Goal: Download file/media

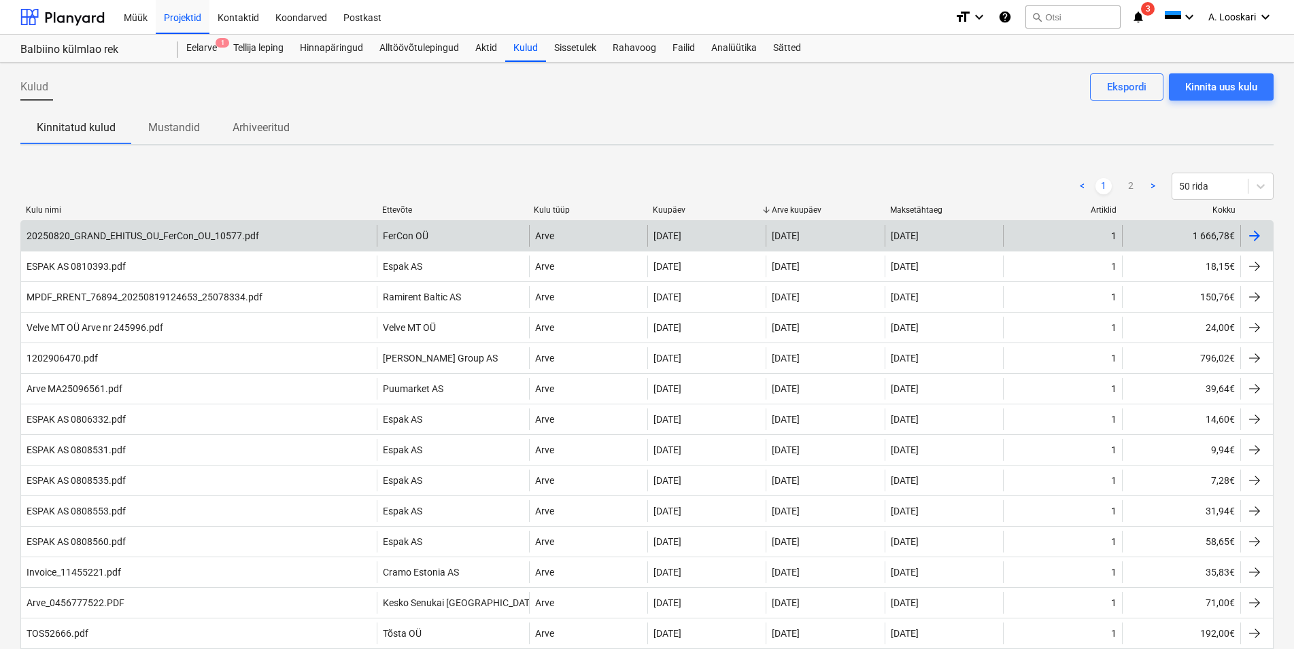
click at [135, 232] on div "20250820_GRAND_EHITUS_OU_FerCon_OU_10577.pdf" at bounding box center [143, 235] width 233 height 11
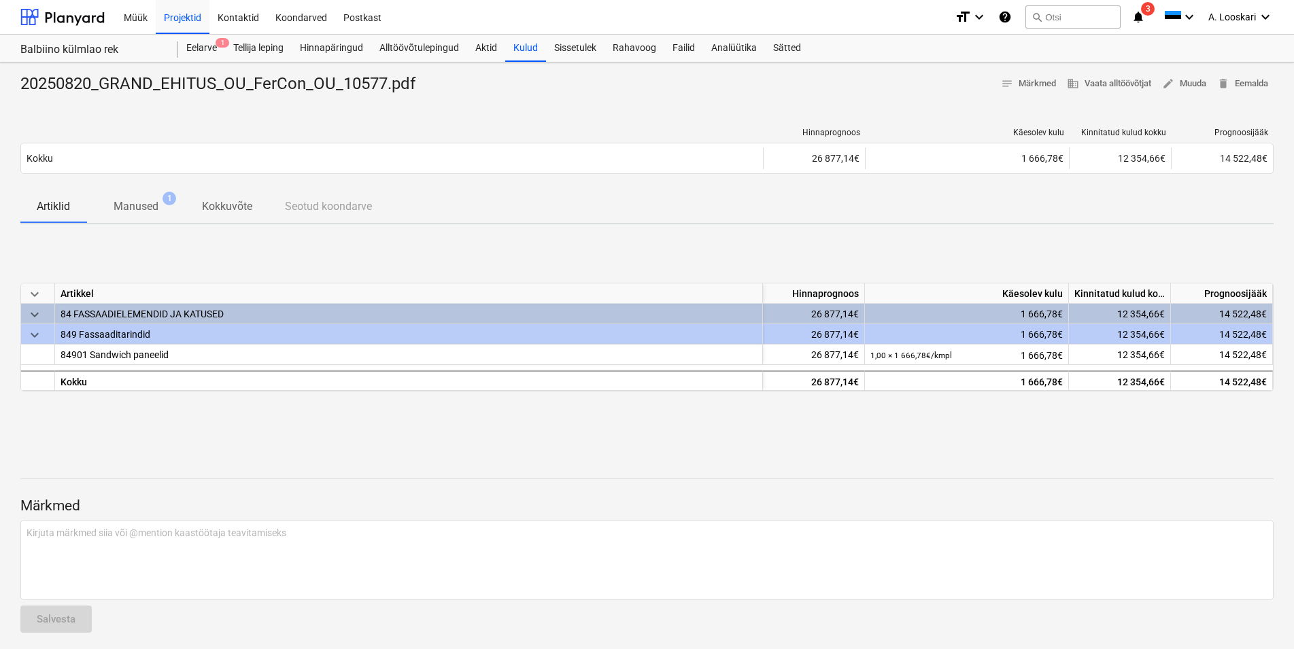
click at [150, 207] on p "Manused" at bounding box center [136, 207] width 45 height 16
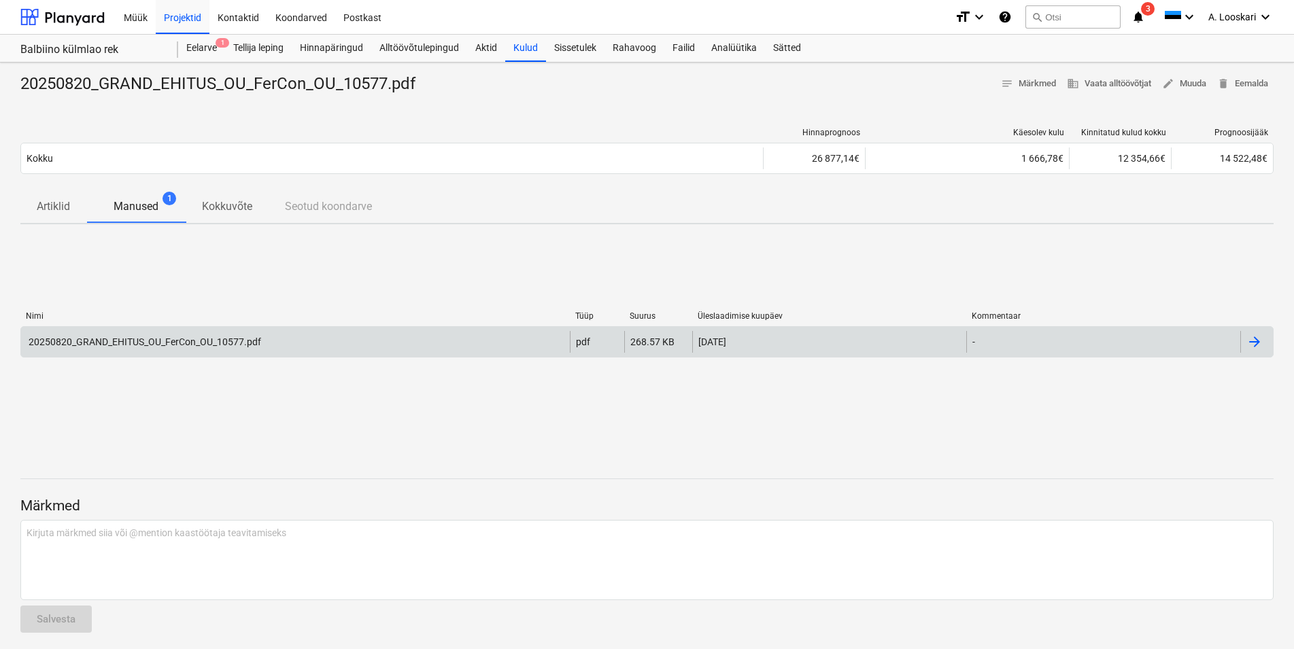
click at [186, 340] on div "20250820_GRAND_EHITUS_OU_FerCon_OU_10577.pdf" at bounding box center [144, 342] width 235 height 11
click at [250, 341] on div "20250820_GRAND_EHITUS_OU_FerCon_OU_10577.pdf" at bounding box center [144, 342] width 235 height 11
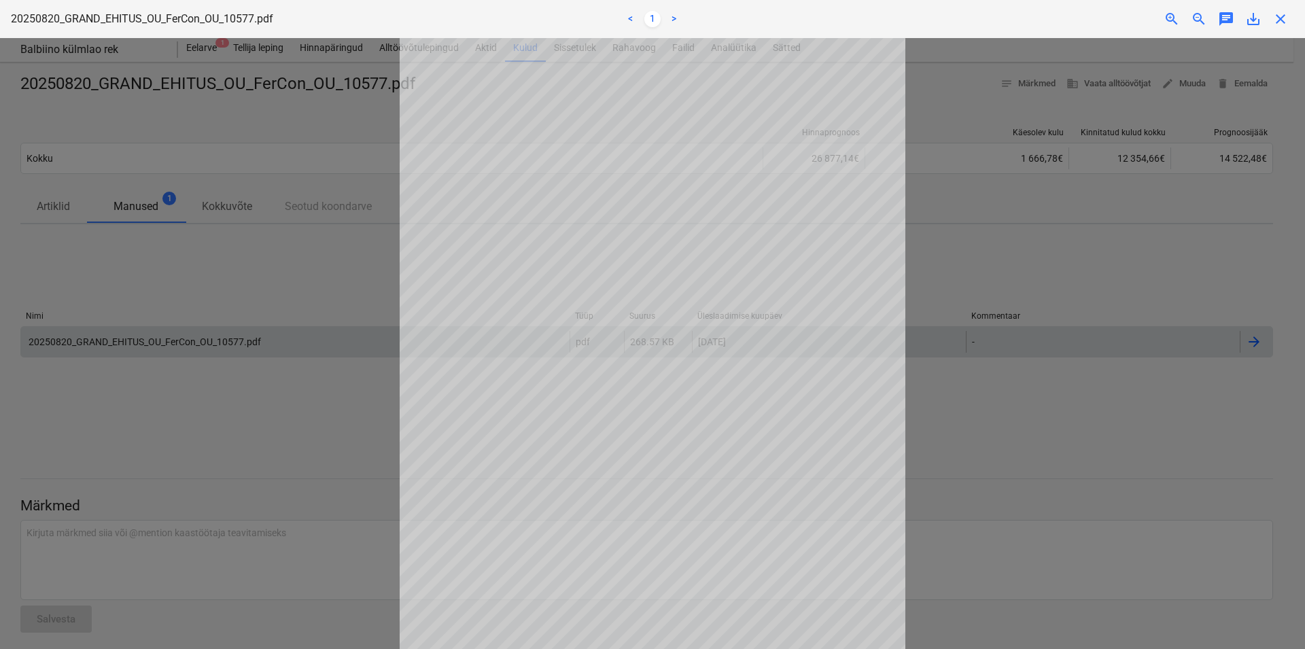
click at [1254, 20] on div "Projekti ületoomine ebaõnnestus" at bounding box center [1114, 14] width 367 height 29
click at [1255, 18] on div "Projekti ületoomine ebaõnnestus" at bounding box center [1114, 14] width 367 height 29
click at [311, 122] on div at bounding box center [652, 343] width 1305 height 611
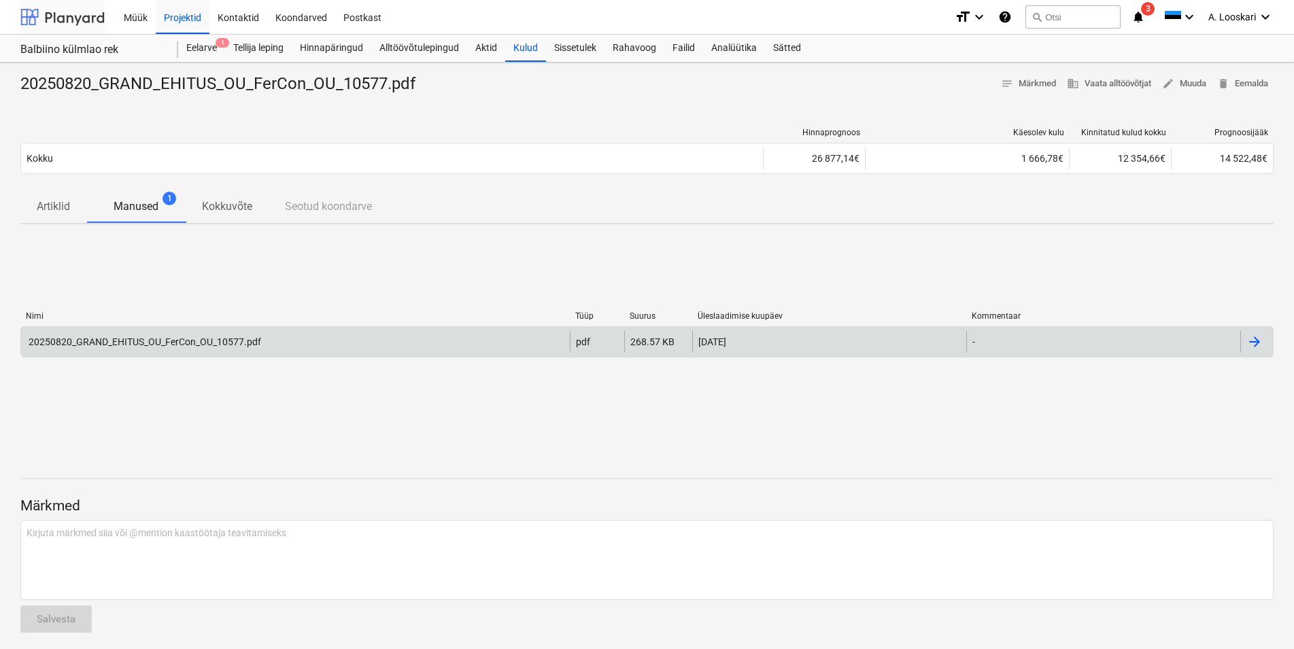
click at [67, 16] on div at bounding box center [62, 17] width 84 height 34
